Goal: Find specific page/section: Locate a particular part of the current website

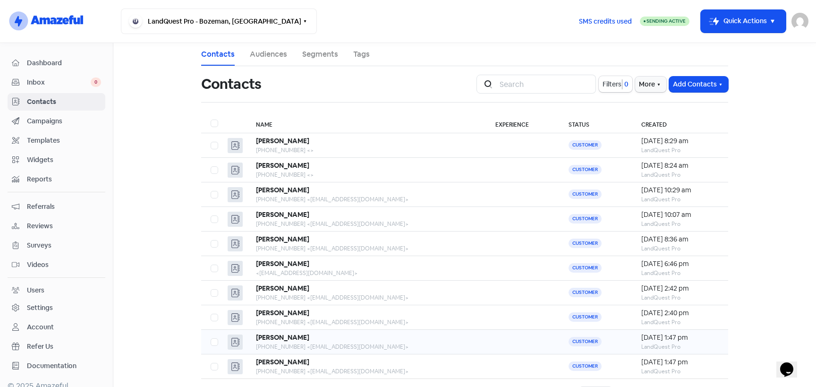
scroll to position [37, 0]
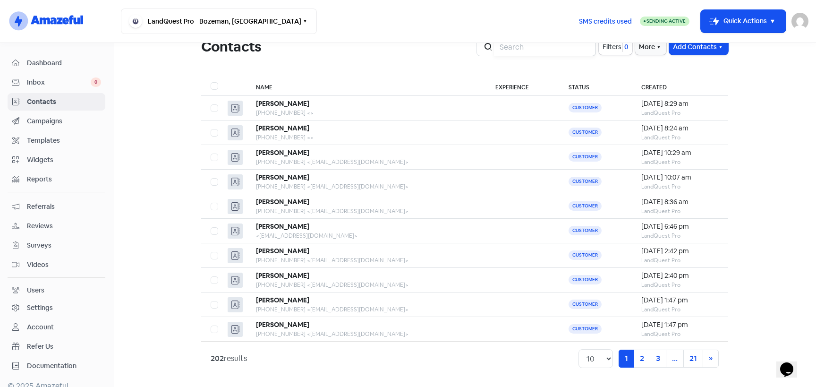
click at [533, 49] on input "search" at bounding box center [545, 46] width 102 height 19
type input "[PERSON_NAME]"
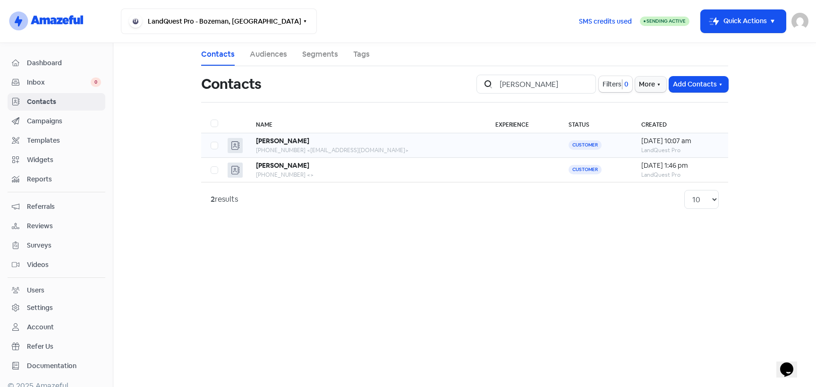
click at [320, 143] on div "[PERSON_NAME]" at bounding box center [366, 141] width 221 height 10
